Goal: Task Accomplishment & Management: Manage account settings

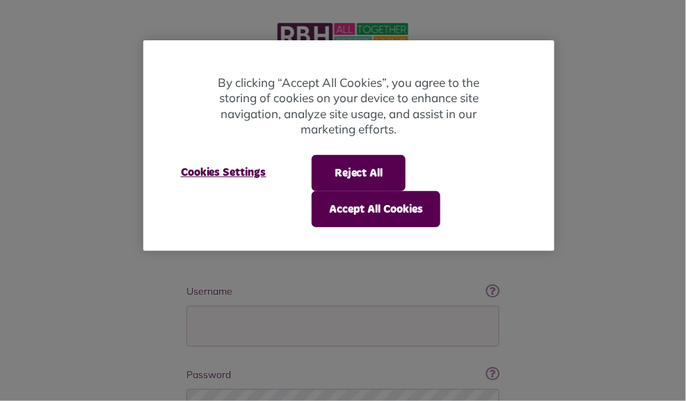
click at [143, 386] on div at bounding box center [343, 200] width 686 height 401
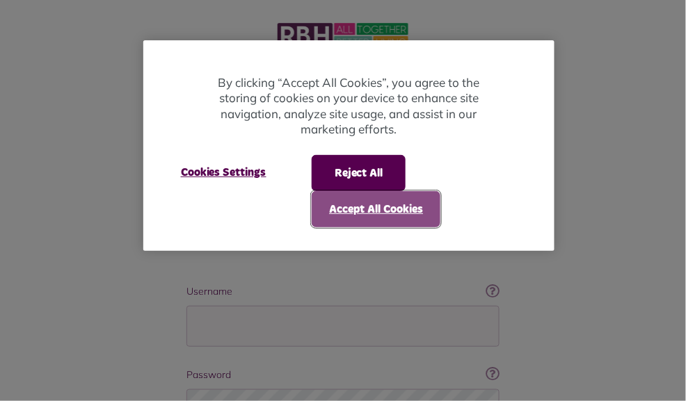
click at [394, 220] on button "Accept All Cookies" at bounding box center [376, 209] width 129 height 36
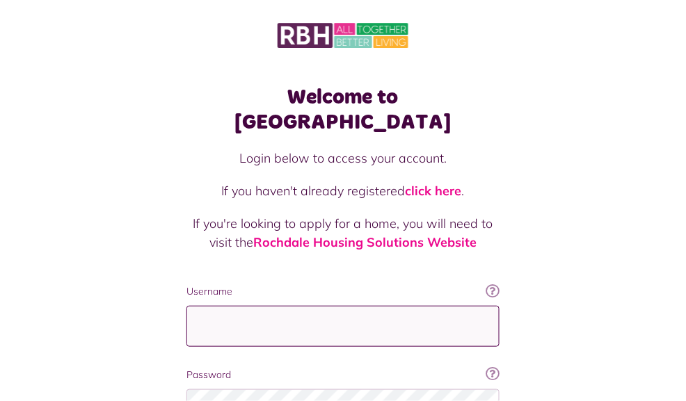
click at [377, 306] on input "Username" at bounding box center [342, 326] width 313 height 41
type input "**********"
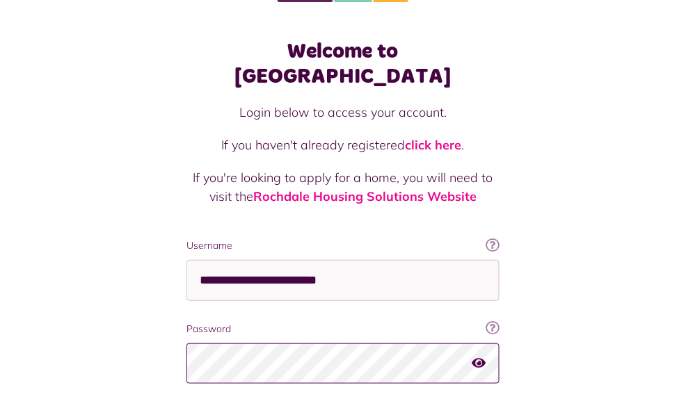
scroll to position [134, 0]
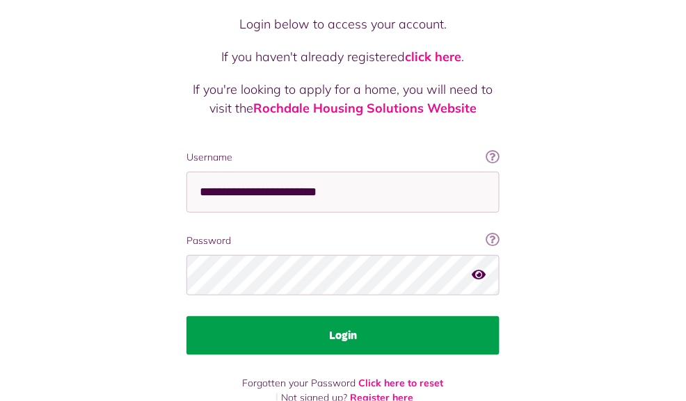
click at [398, 317] on button "Login" at bounding box center [342, 336] width 313 height 39
click at [350, 317] on button "Login" at bounding box center [342, 336] width 313 height 39
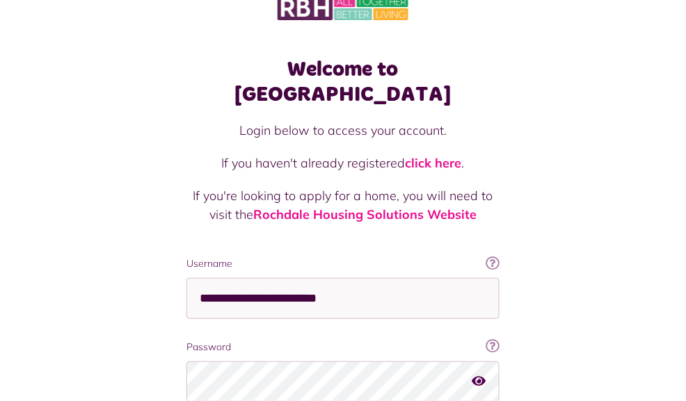
scroll to position [27, 0]
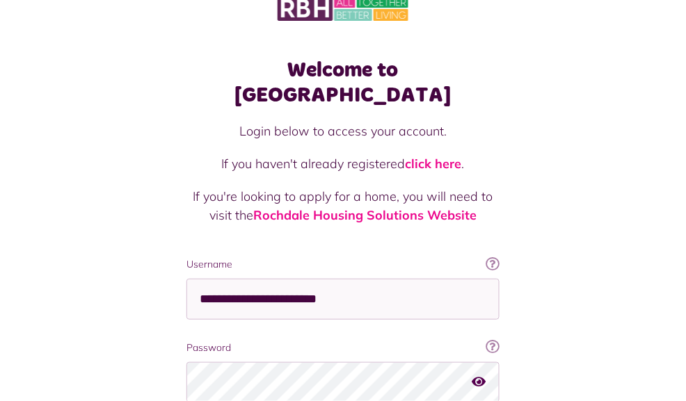
click at [605, 362] on div "Welcome to MyRBH Login below to access your account. If you haven't already reg…" at bounding box center [343, 253] width 686 height 561
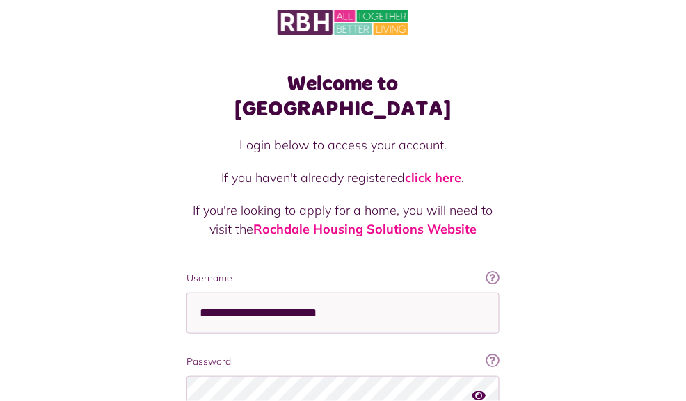
scroll to position [0, 0]
